Goal: Task Accomplishment & Management: Manage account settings

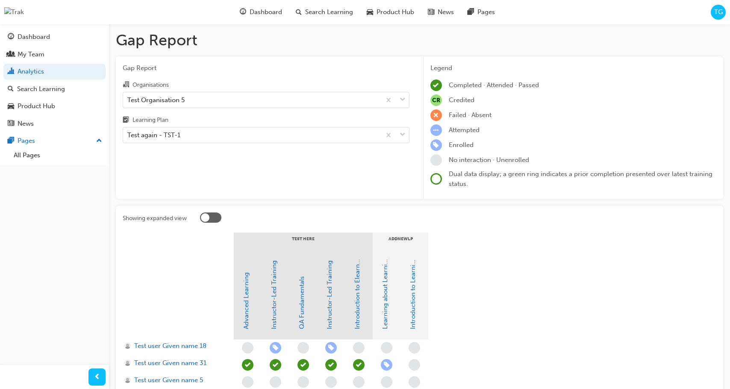
click at [720, 15] on span "TG" at bounding box center [718, 12] width 9 height 10
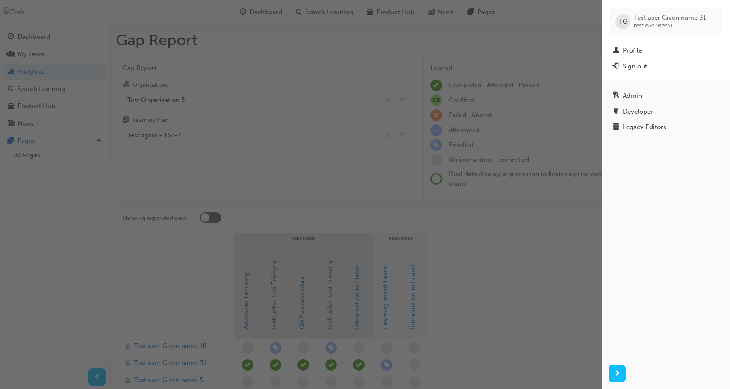
click at [652, 71] on div "Sign out" at bounding box center [666, 66] width 106 height 11
